Goal: Navigation & Orientation: Find specific page/section

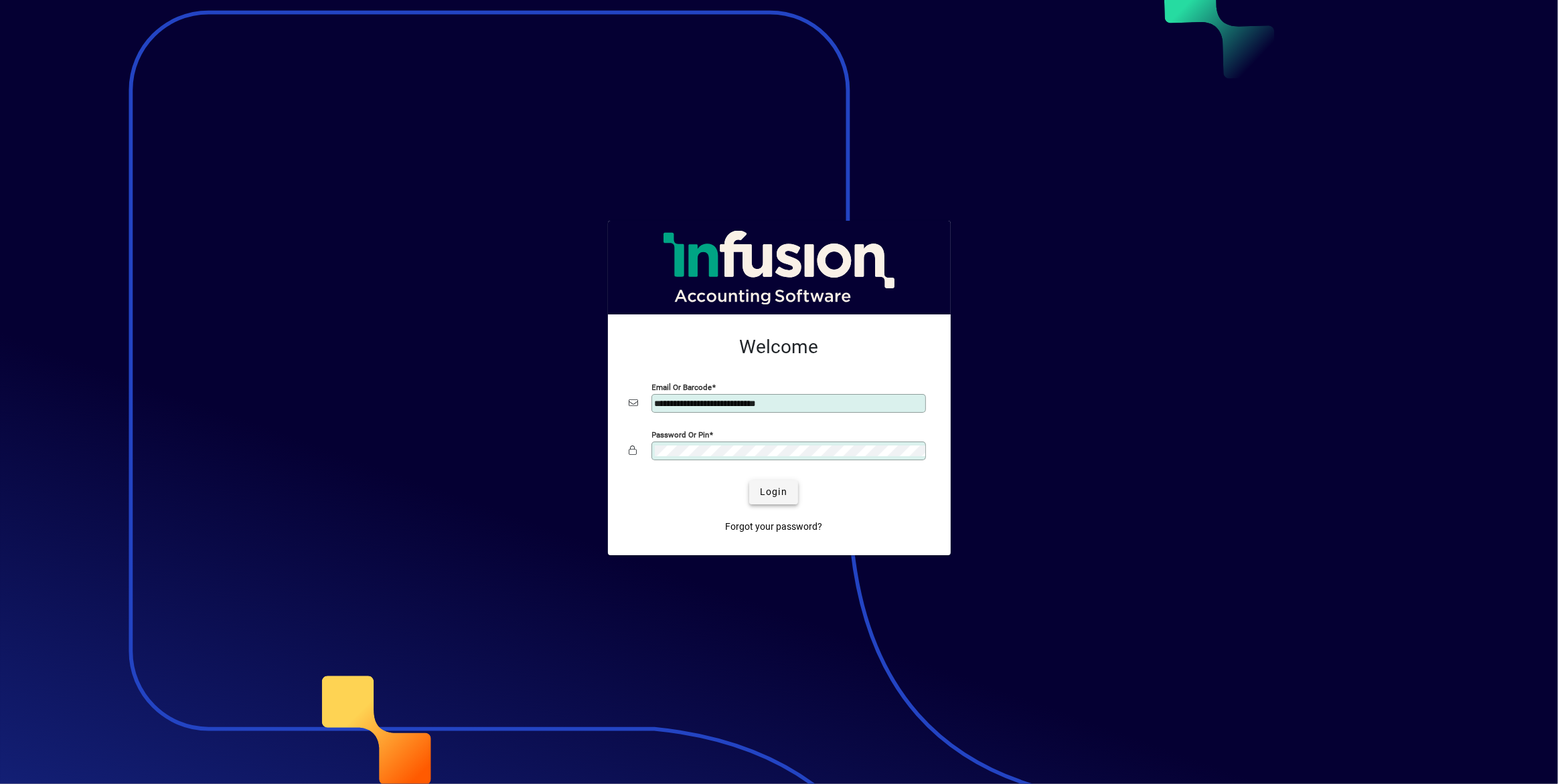
click at [762, 495] on span "Login" at bounding box center [774, 492] width 28 height 14
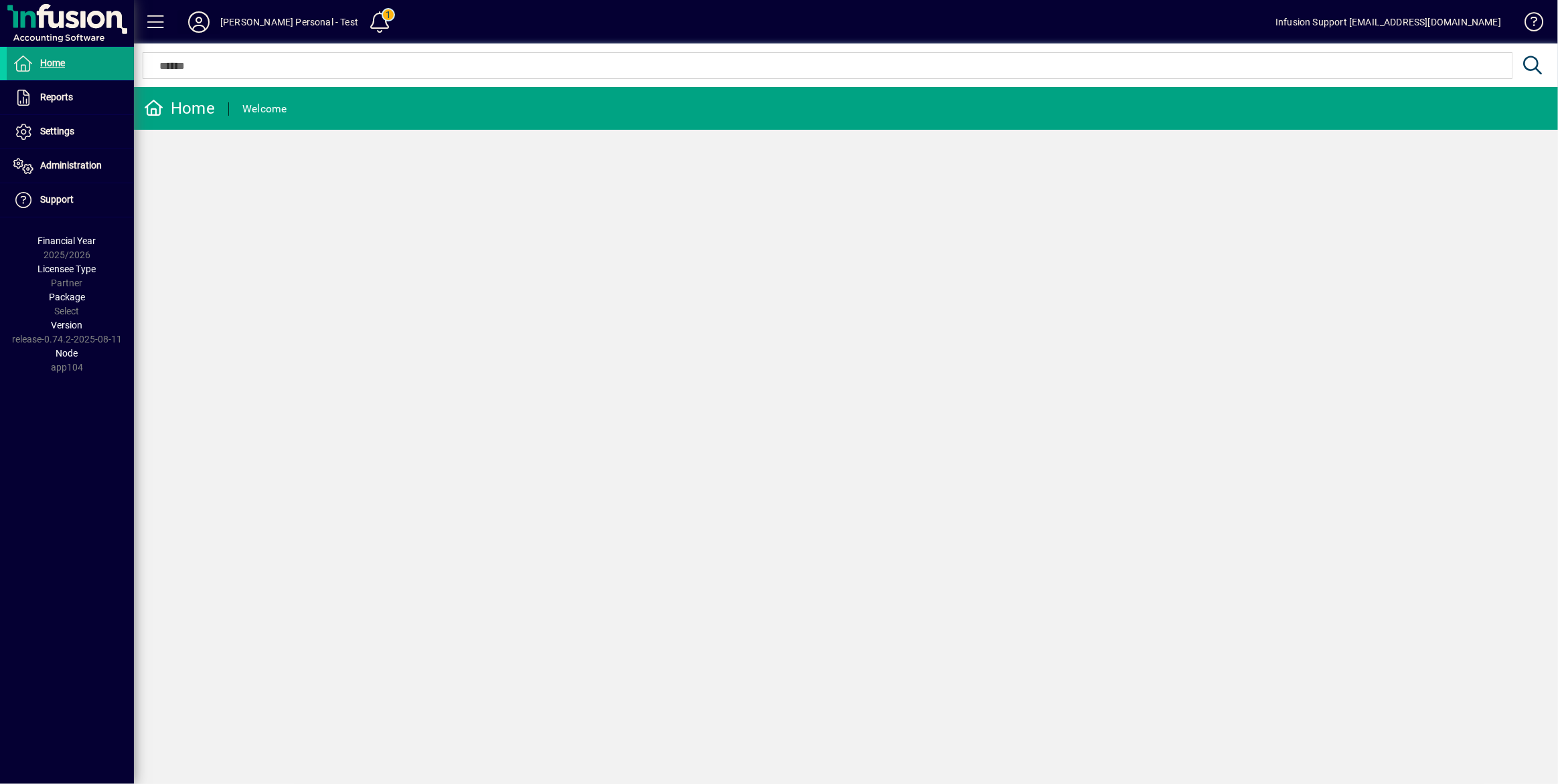
click at [201, 28] on icon at bounding box center [199, 22] width 27 height 21
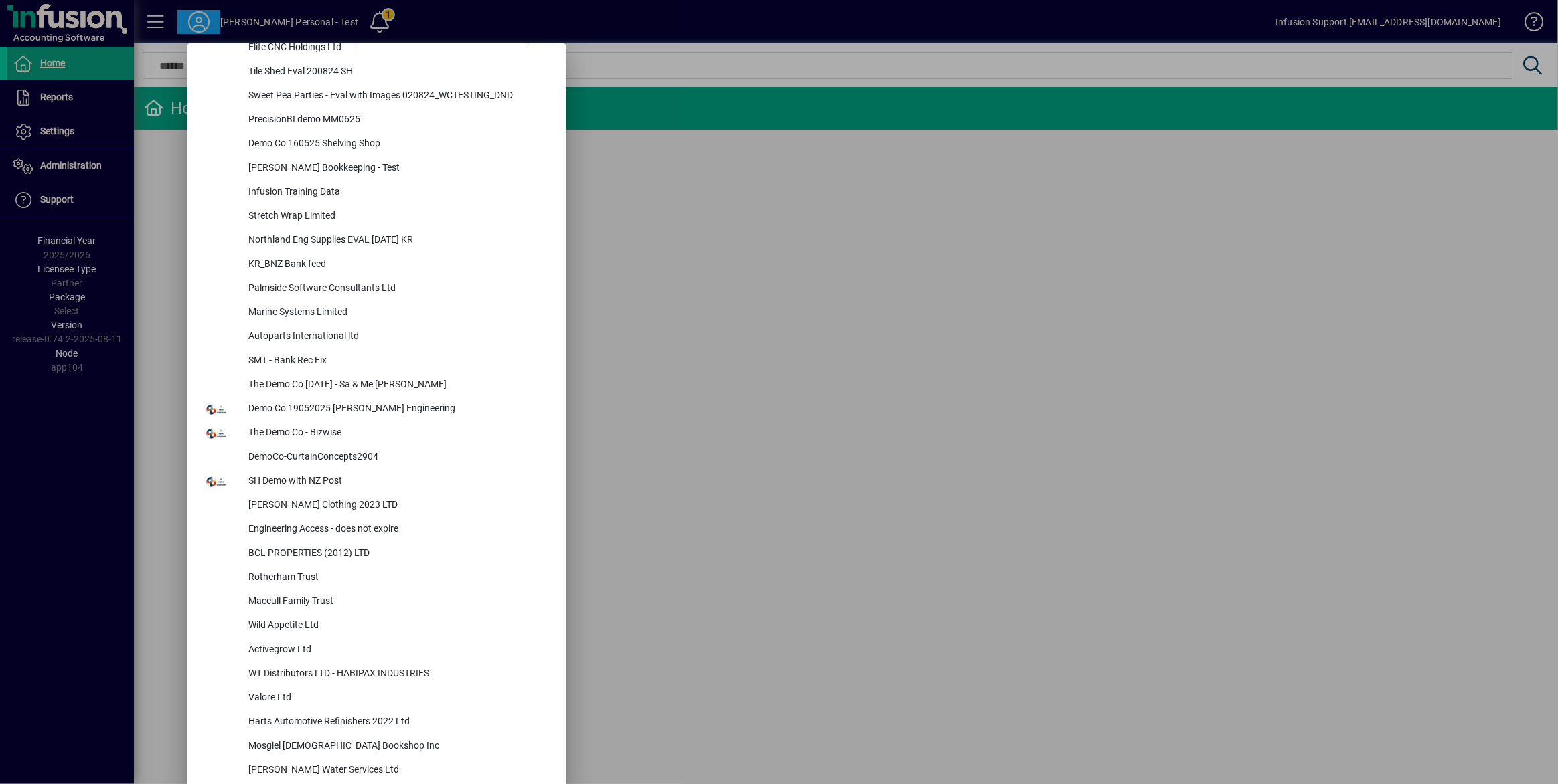
scroll to position [4806, 0]
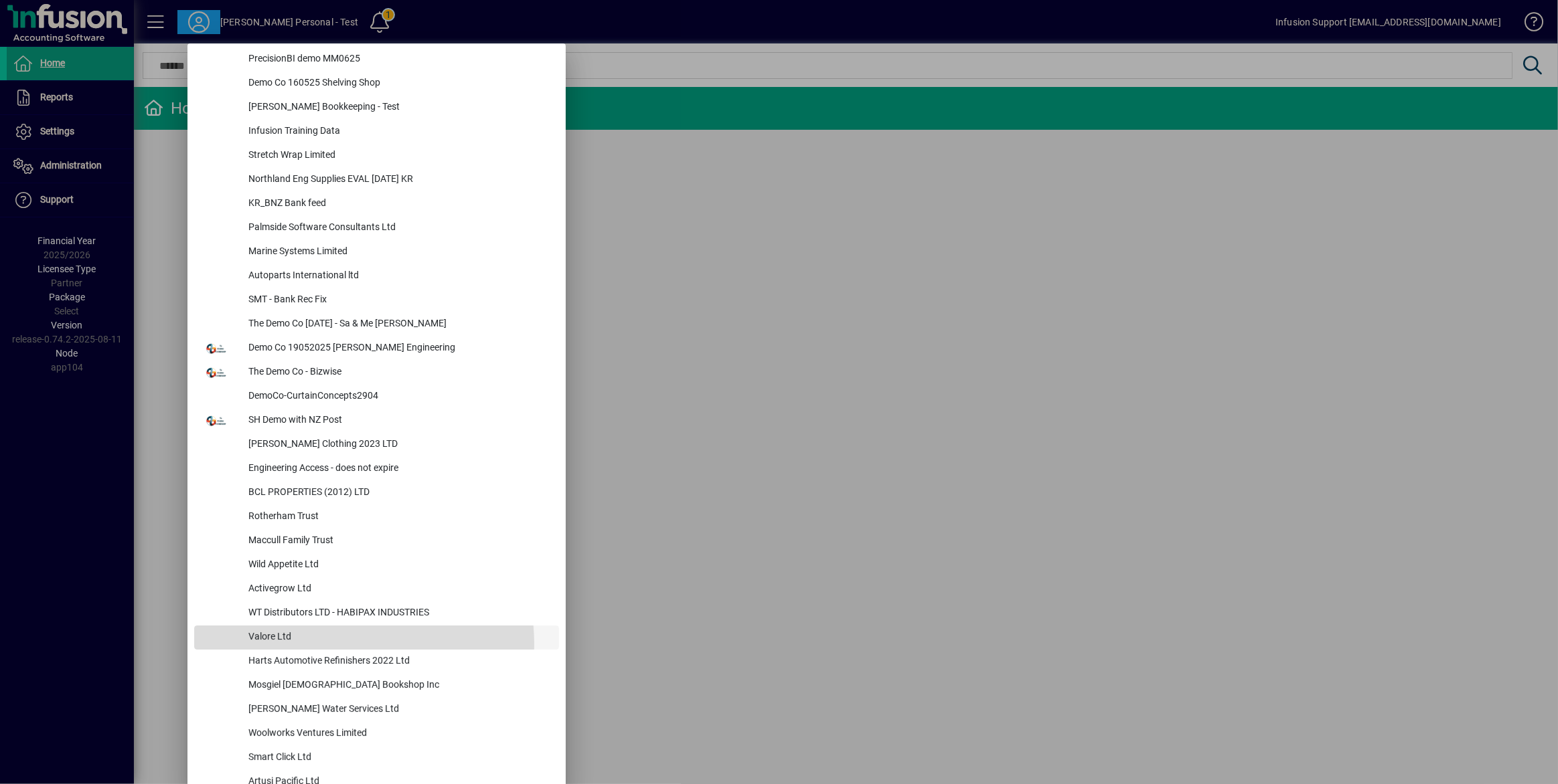
click at [339, 643] on div "Valore Ltd" at bounding box center [398, 638] width 322 height 24
